Goal: Information Seeking & Learning: Learn about a topic

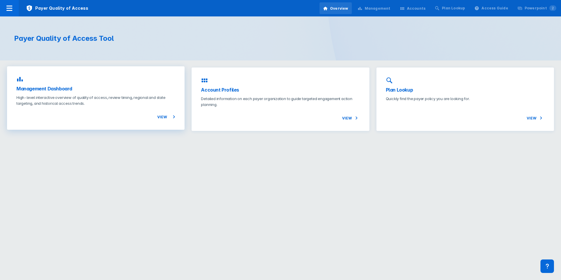
click at [107, 101] on p "High-level interactive overview of quality of access, review timing, regional a…" at bounding box center [95, 101] width 159 height 12
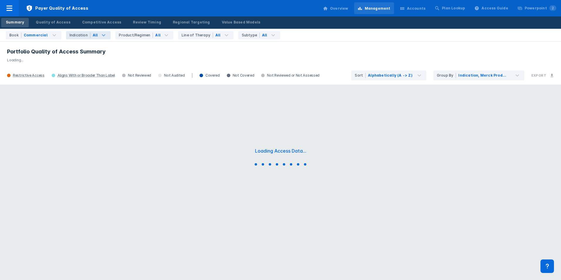
click at [103, 36] on icon at bounding box center [103, 35] width 7 height 7
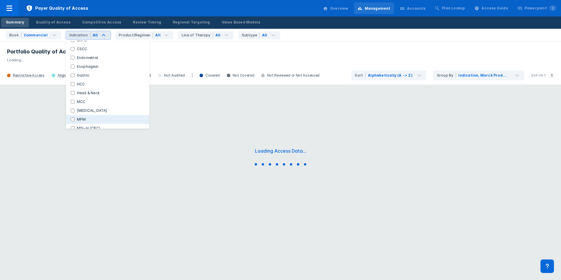
scroll to position [54, 0]
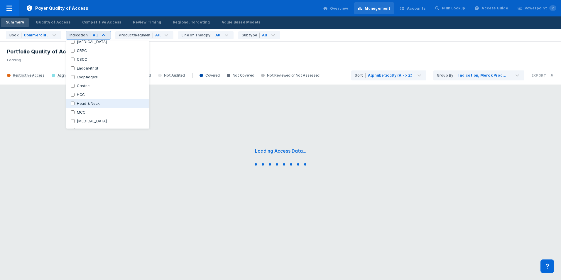
click at [88, 104] on label "Head & Neck" at bounding box center [89, 103] width 28 height 5
click at [75, 104] on Neck "Head & Neck" at bounding box center [73, 104] width 4 height 4
checkbox Neck "true"
checkbox Indications "false"
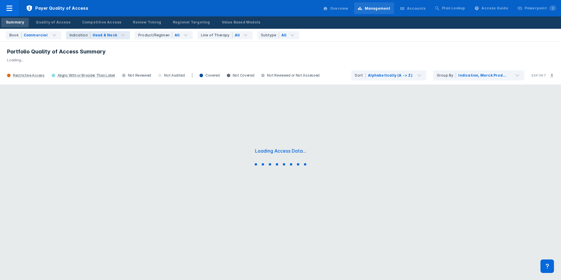
click at [218, 106] on div "Loading Access Data..." at bounding box center [280, 158] width 561 height 147
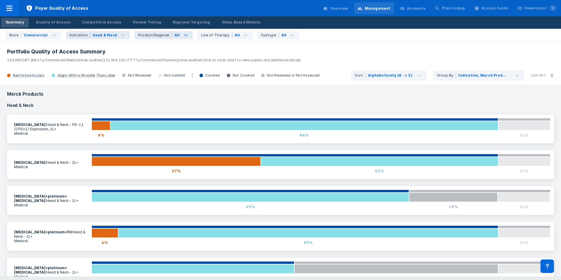
click at [182, 36] on icon at bounding box center [185, 35] width 7 height 7
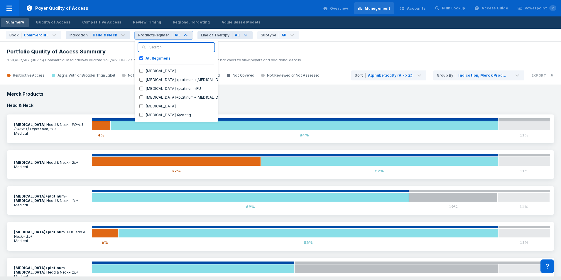
click at [235, 35] on div "All" at bounding box center [237, 35] width 5 height 5
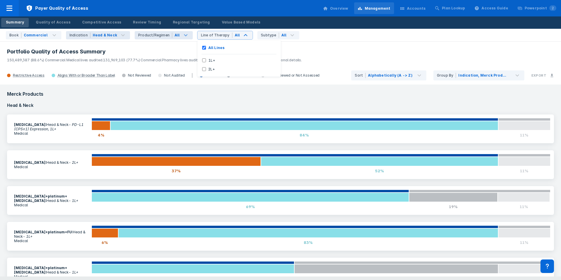
click at [175, 34] on div "All" at bounding box center [177, 35] width 5 height 5
click at [279, 32] on div "All" at bounding box center [289, 35] width 21 height 8
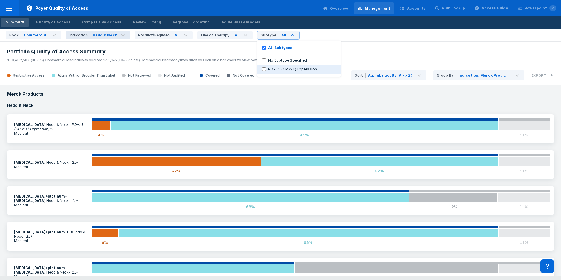
click at [266, 68] on label "PD-L1 (CPS≥1) Expression" at bounding box center [292, 69] width 53 height 5
click at [262, 68] on Expression "PD-L1 (CPS≥1) Expression" at bounding box center [264, 69] width 4 height 4
checkbox Expression "true"
checkbox Subtypes "false"
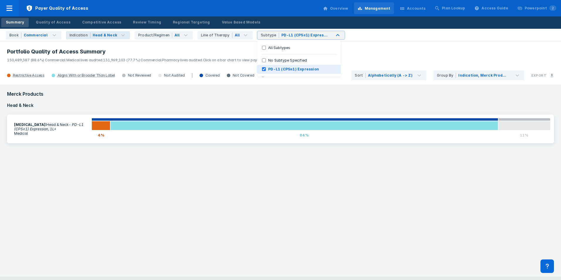
click at [266, 71] on label "PD-L1 (CPS≥1) Expression" at bounding box center [293, 69] width 55 height 5
click at [262, 71] on Expression "PD-L1 (CPS≥1) Expression" at bounding box center [264, 69] width 4 height 4
checkbox Expression "false"
checkbox Subtypes "true"
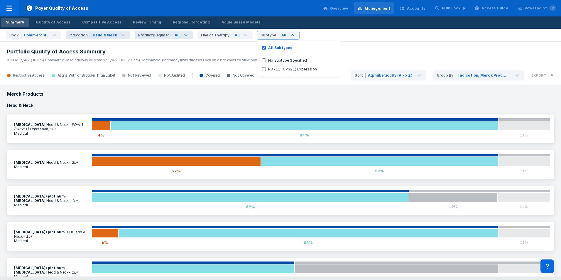
click at [172, 34] on div "All" at bounding box center [182, 35] width 21 height 8
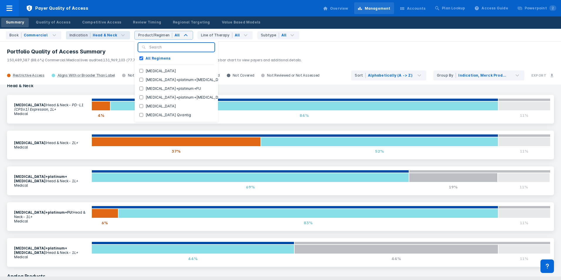
scroll to position [29, 0]
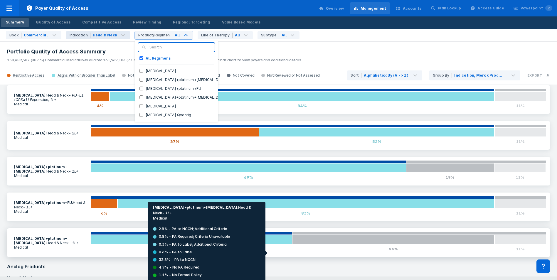
click at [254, 253] on div "44%" at bounding box center [191, 248] width 201 height 9
click at [254, 253] on html "Payer Quality of Access Overview Management Accounts Plan Lookup Access Guide P…" at bounding box center [278, 140] width 557 height 280
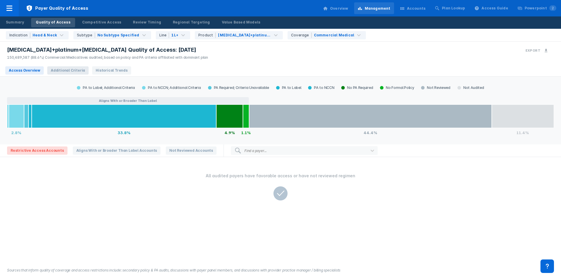
click at [63, 70] on span "Additional Criteria" at bounding box center [67, 70] width 41 height 8
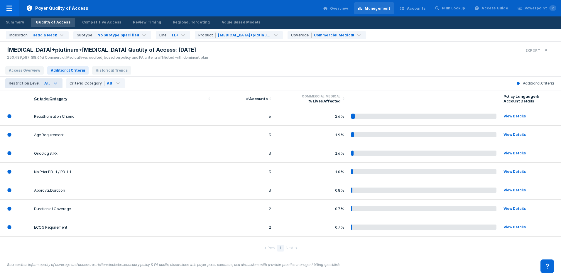
click at [53, 79] on div "All" at bounding box center [52, 83] width 21 height 10
click at [114, 84] on icon at bounding box center [117, 83] width 7 height 7
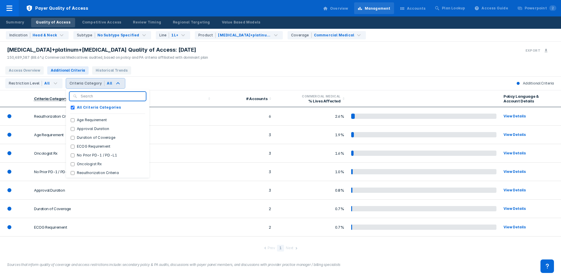
click at [175, 69] on div "Access Overview Additional Criteria Historical Trends" at bounding box center [280, 70] width 561 height 12
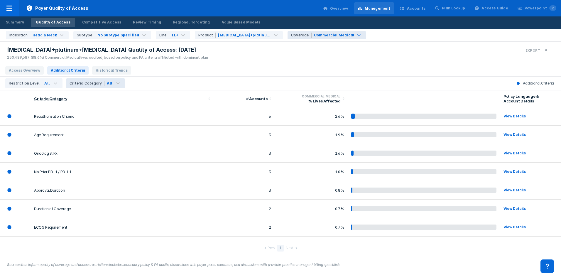
click at [326, 33] on div "Commercial Medical" at bounding box center [334, 35] width 41 height 5
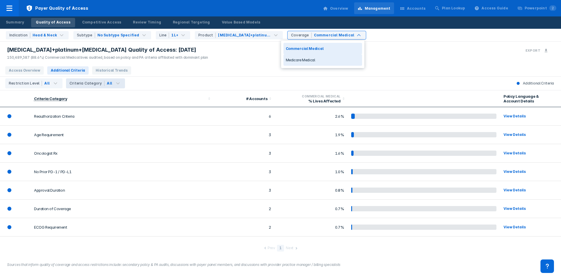
click at [321, 58] on div "Medicare Medical" at bounding box center [323, 59] width 79 height 11
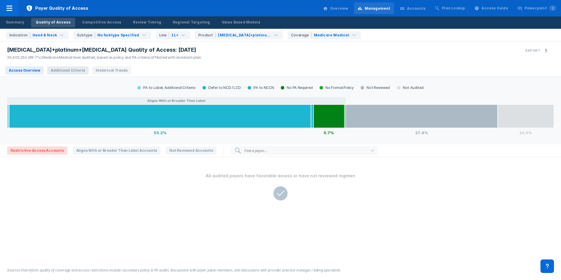
click at [79, 70] on span "Additional Criteria" at bounding box center [67, 70] width 41 height 8
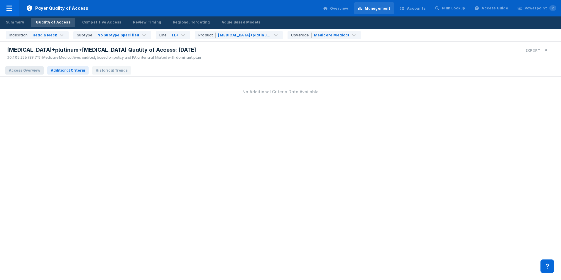
click at [38, 70] on span "Access Overview" at bounding box center [24, 70] width 38 height 8
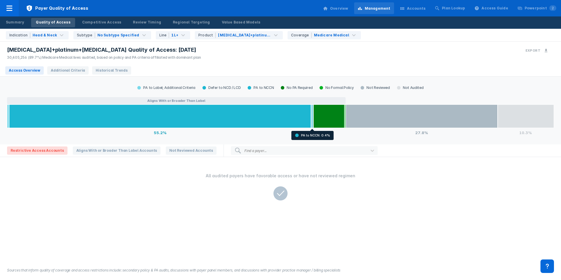
click at [313, 109] on div at bounding box center [312, 116] width 2 height 23
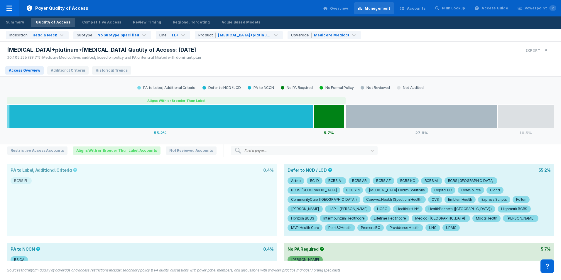
click at [26, 178] on div "BCBS FL" at bounding box center [21, 180] width 14 height 7
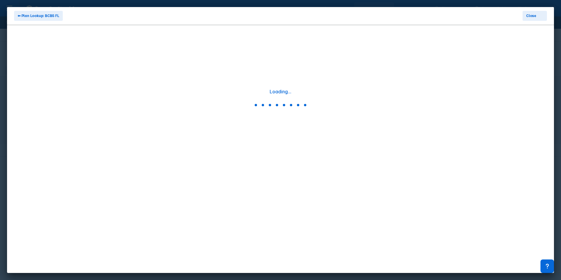
click at [26, 178] on div "⬅ Plan Lookup: BCBS FL Close Loading..." at bounding box center [280, 140] width 547 height 266
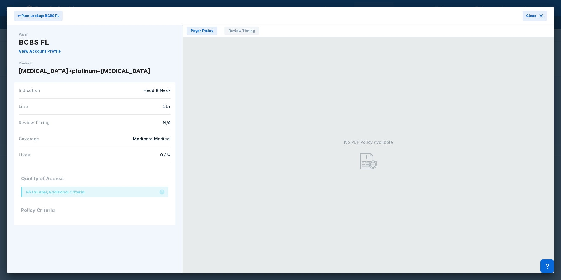
click at [51, 191] on div "PA to Label; Additional Criteria" at bounding box center [55, 192] width 58 height 6
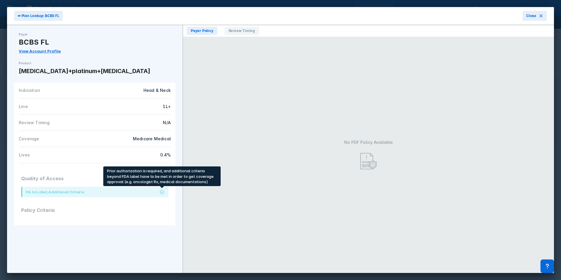
click at [161, 192] on icon at bounding box center [162, 192] width 5 height 5
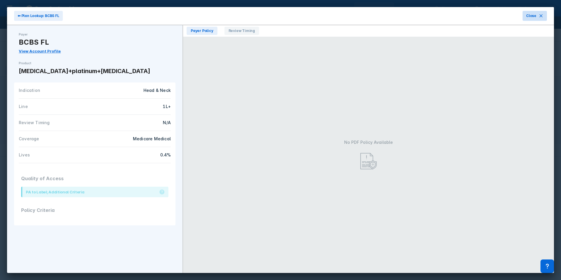
click at [538, 16] on button "Close" at bounding box center [535, 16] width 24 height 10
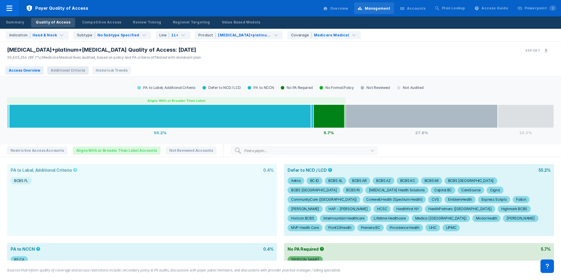
click at [78, 71] on span "Additional Criteria" at bounding box center [67, 70] width 41 height 8
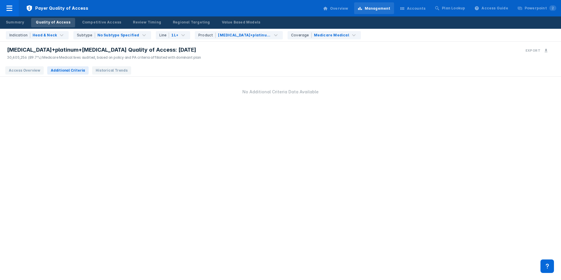
click at [16, 76] on div "Access Overview Additional Criteria Historical Trends" at bounding box center [68, 71] width 137 height 12
click at [27, 71] on span "Access Overview" at bounding box center [24, 70] width 38 height 8
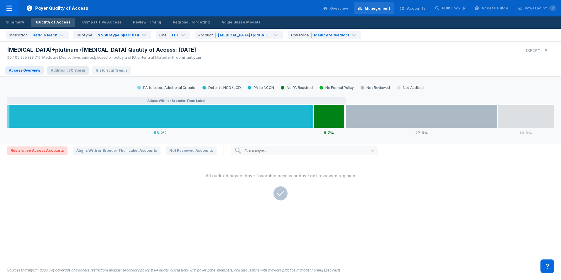
click at [63, 67] on span "Additional Criteria" at bounding box center [67, 70] width 41 height 8
